Goal: Task Accomplishment & Management: Complete application form

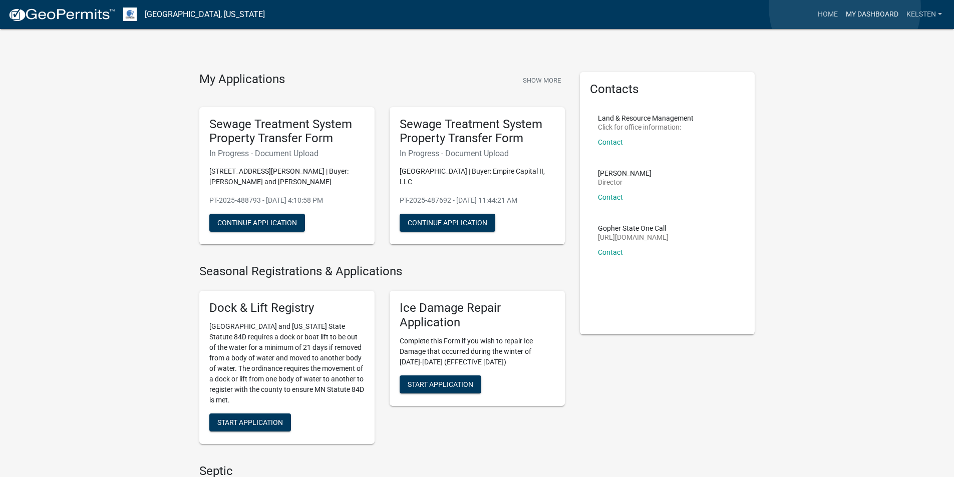
click at [845, 7] on link "My Dashboard" at bounding box center [872, 14] width 61 height 19
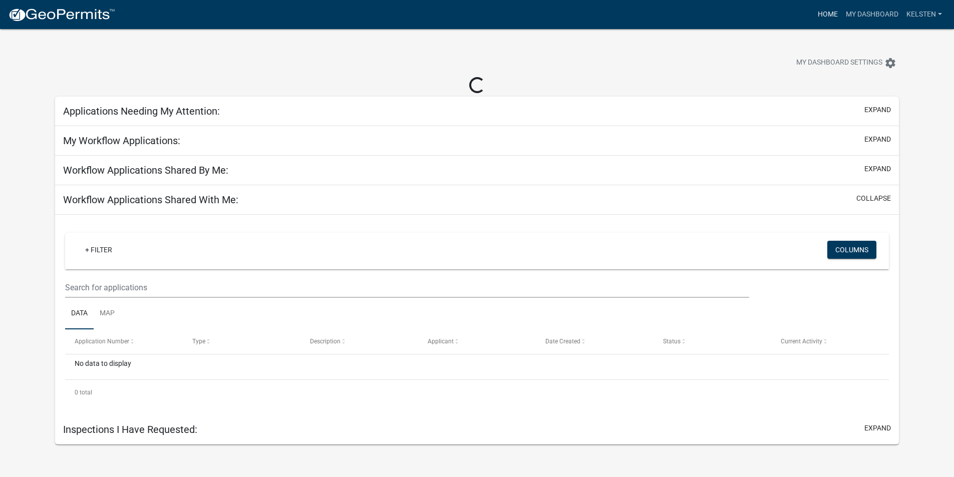
select select "3: 100"
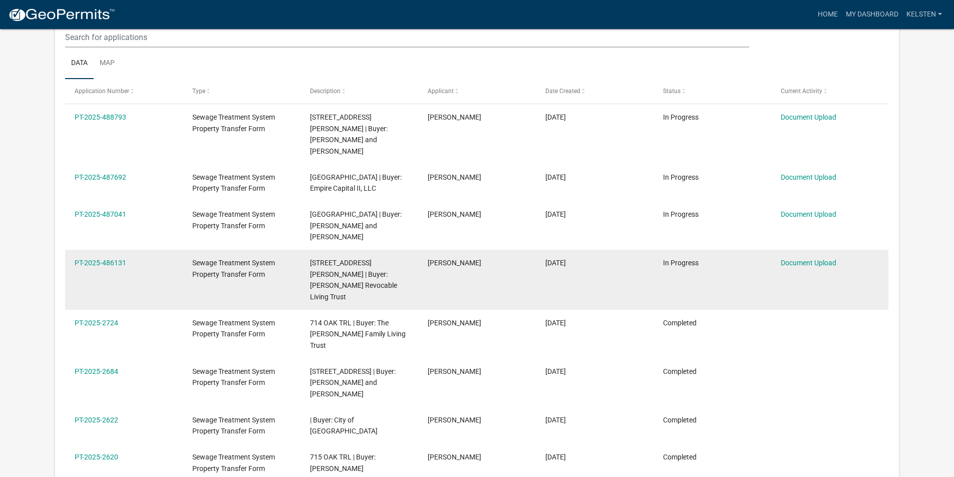
scroll to position [200, 0]
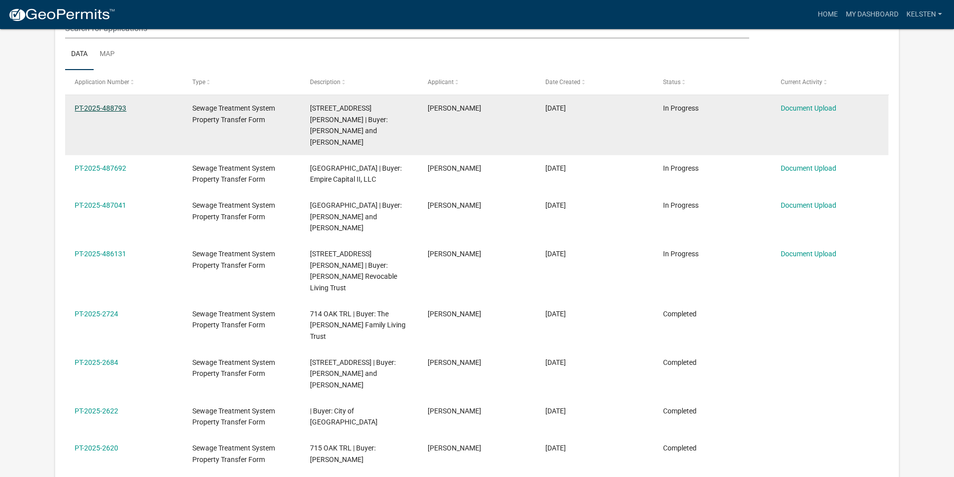
click at [87, 107] on link "PT-2025-488793" at bounding box center [101, 108] width 52 height 8
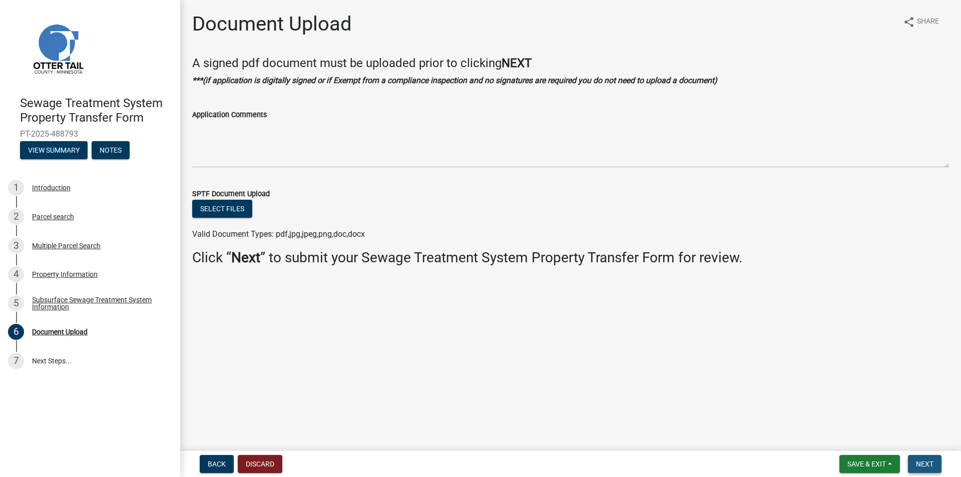
click at [916, 460] on span "Next" at bounding box center [925, 464] width 18 height 8
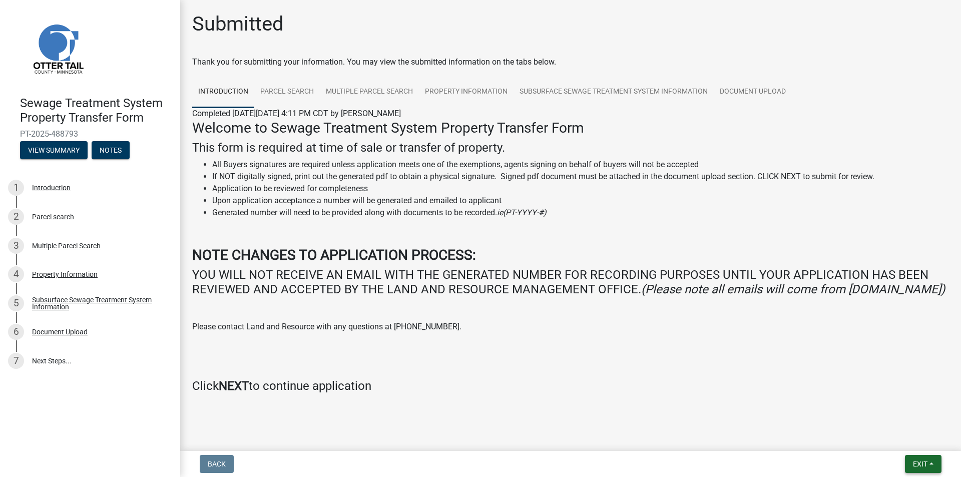
click at [913, 459] on button "Exit" at bounding box center [923, 464] width 37 height 18
click at [884, 434] on button "Save & Exit" at bounding box center [902, 438] width 80 height 24
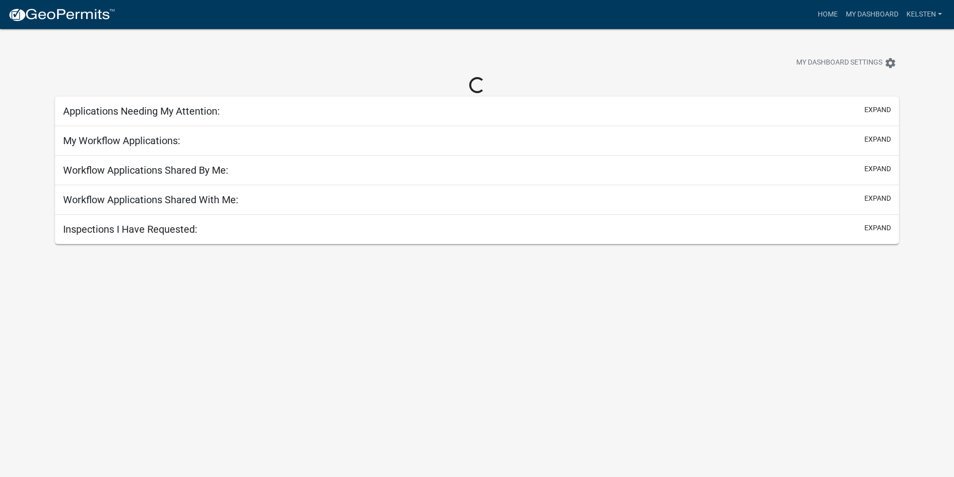
select select "3: 100"
